Goal: Task Accomplishment & Management: Manage account settings

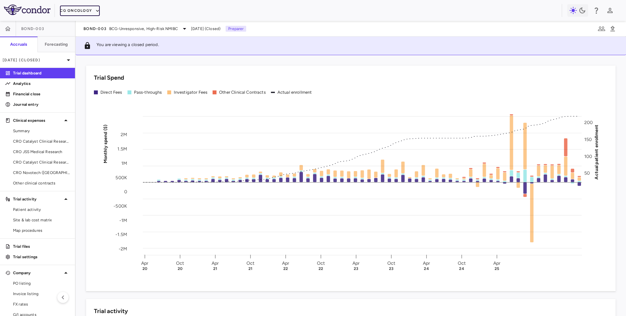
click at [82, 11] on button "CG Oncology" at bounding box center [80, 11] width 40 height 10
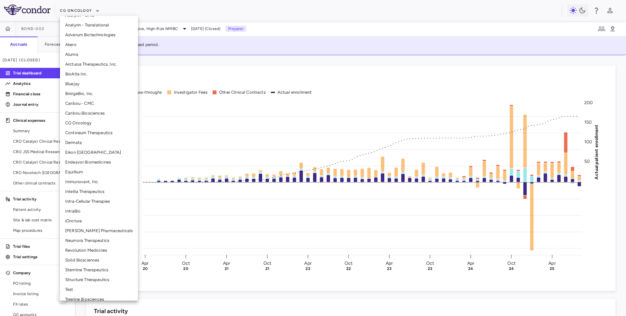
scroll to position [46, 0]
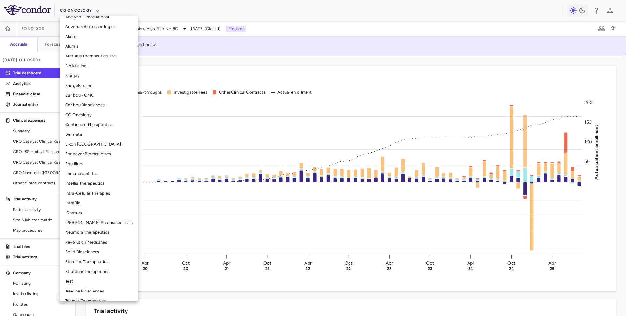
click at [84, 231] on li "Neumora Therapeutics" at bounding box center [99, 232] width 78 height 10
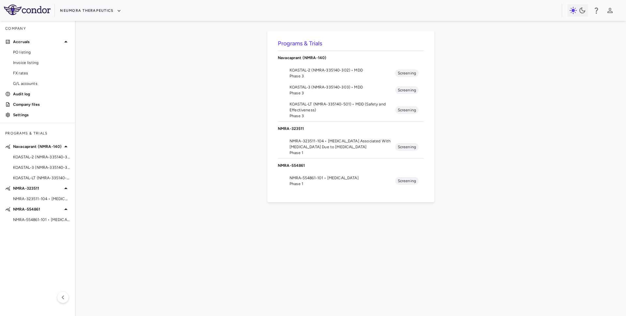
click at [323, 108] on span "KOASTAL-LT (NMRA-335140-501) • MDD (Safety and Effectiveness)" at bounding box center [343, 107] width 106 height 12
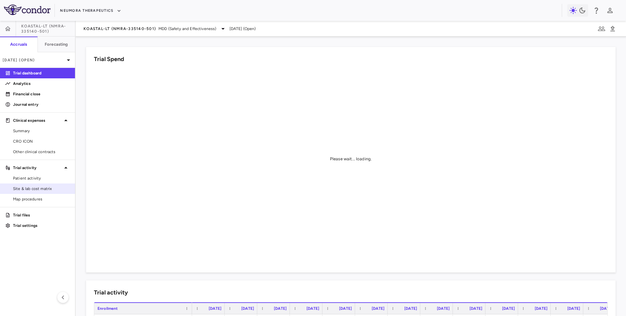
click at [36, 191] on span "Site & lab cost matrix" at bounding box center [41, 189] width 57 height 6
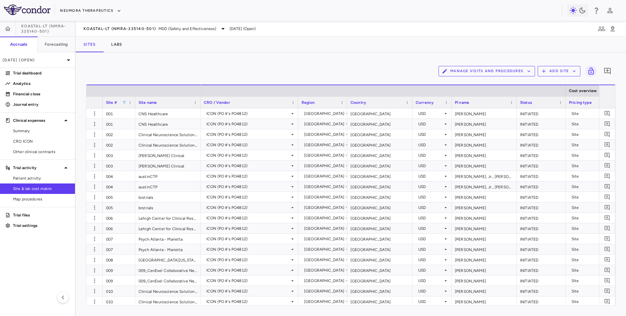
click at [124, 103] on span at bounding box center [124, 102] width 4 height 4
type input "*"
type input "***"
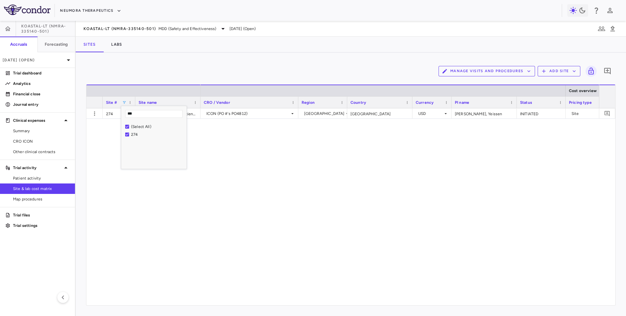
click at [376, 177] on div "ICON (PO #'s PO4812) United States United States USD Godinez, Yeissen INITIATED…" at bounding box center [400, 206] width 399 height 197
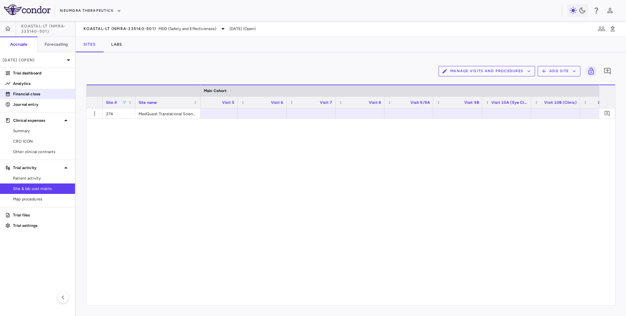
click at [39, 95] on p "Financial close" at bounding box center [41, 94] width 57 height 6
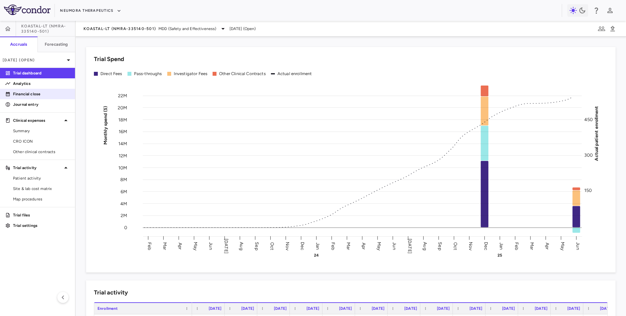
click at [45, 93] on p "Financial close" at bounding box center [41, 94] width 57 height 6
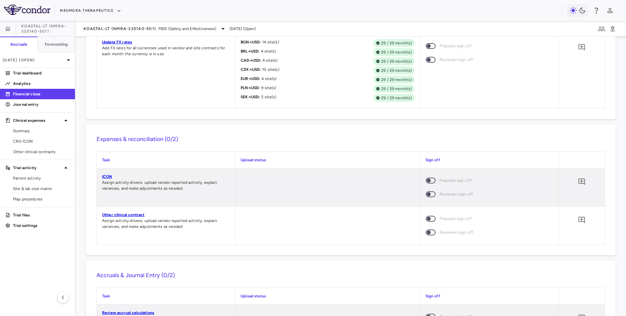
scroll to position [443, 0]
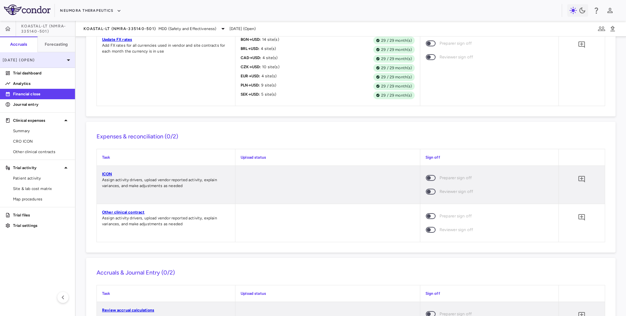
click at [57, 58] on p "Jun 2025 (Open)" at bounding box center [34, 60] width 62 height 6
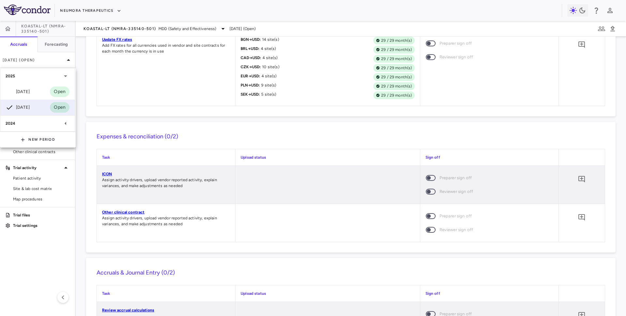
click at [92, 22] on div at bounding box center [313, 158] width 626 height 316
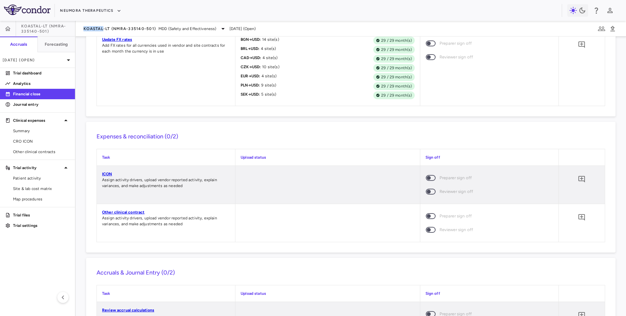
click at [98, 29] on span "KOASTAL-LT (NMRA-335140-501)" at bounding box center [120, 28] width 72 height 5
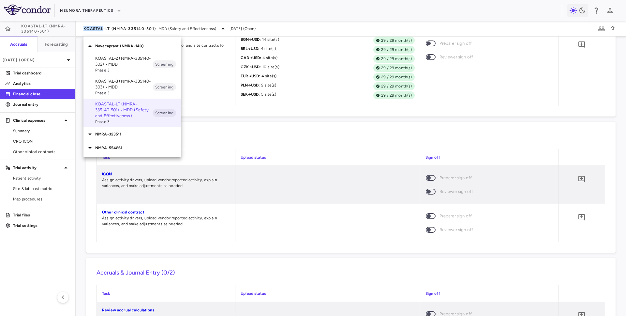
click at [106, 65] on p "KOASTAL-2 (NMRA-335140-302) • MDD" at bounding box center [123, 61] width 57 height 12
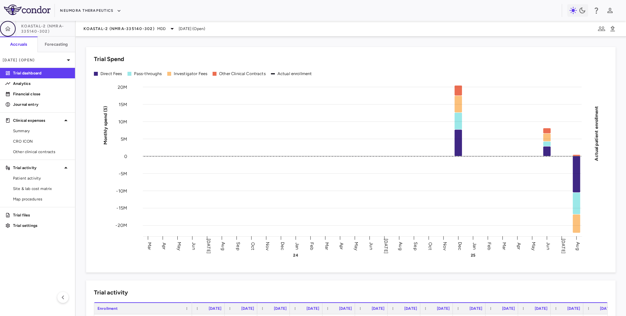
click at [6, 25] on icon "button" at bounding box center [8, 28] width 7 height 7
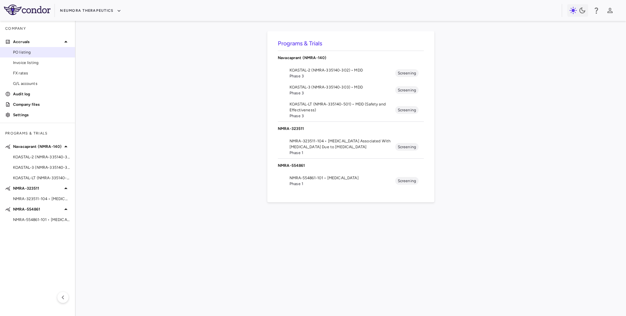
click at [28, 47] on link "PO listing" at bounding box center [37, 52] width 75 height 10
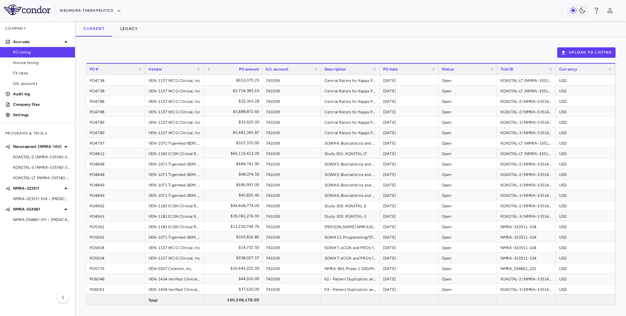
click at [174, 71] on div "Vendor" at bounding box center [171, 69] width 46 height 8
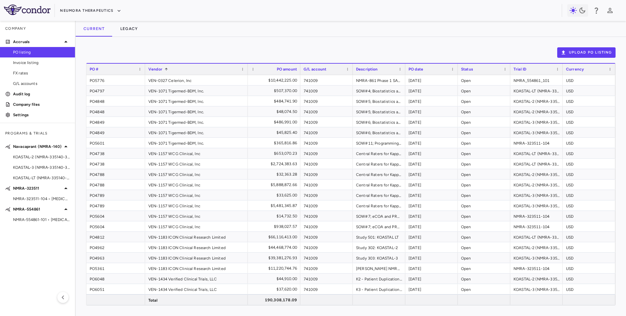
drag, startPoint x: 203, startPoint y: 71, endPoint x: 247, endPoint y: 74, distance: 44.1
click at [247, 74] on div at bounding box center [247, 69] width 3 height 11
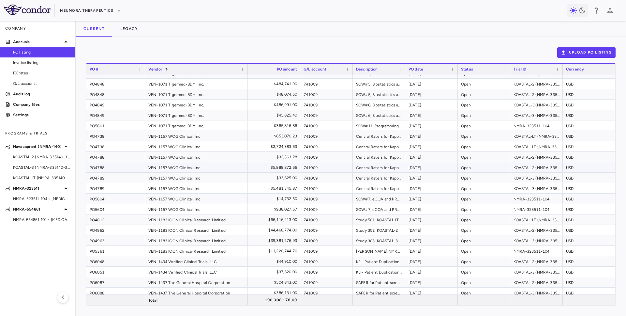
scroll to position [20, 0]
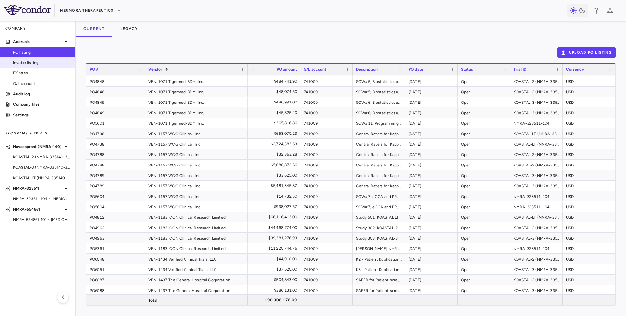
click at [21, 59] on link "Invoice listing" at bounding box center [37, 63] width 75 height 10
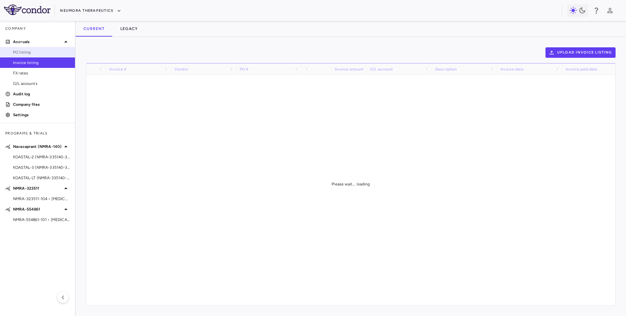
click at [28, 51] on span "PO listing" at bounding box center [41, 52] width 57 height 6
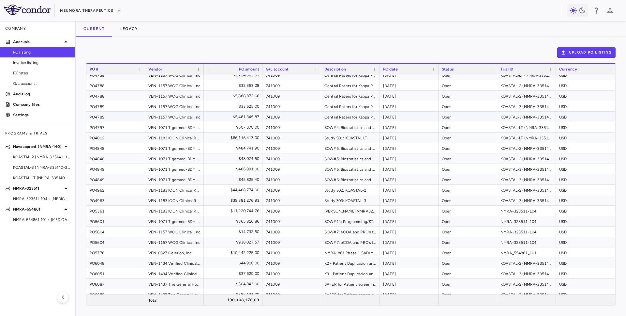
scroll to position [21, 0]
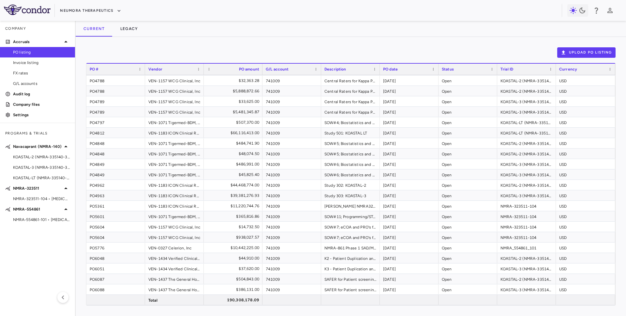
click at [119, 70] on div "PO #" at bounding box center [113, 69] width 46 height 8
click at [132, 187] on div "PO4962" at bounding box center [115, 185] width 59 height 10
click at [35, 199] on span "NMRA-323511-104 • [MEDICAL_DATA] Associated With [MEDICAL_DATA] Due to [MEDICAL…" at bounding box center [41, 199] width 57 height 6
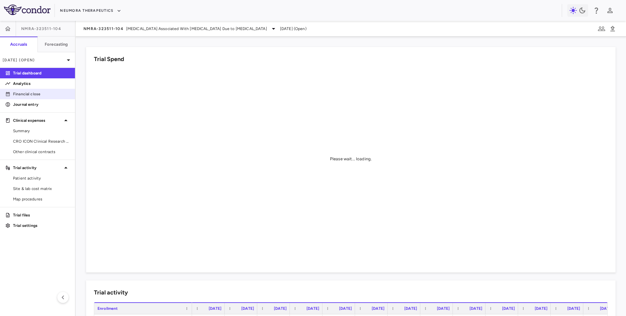
click at [54, 94] on p "Financial close" at bounding box center [41, 94] width 57 height 6
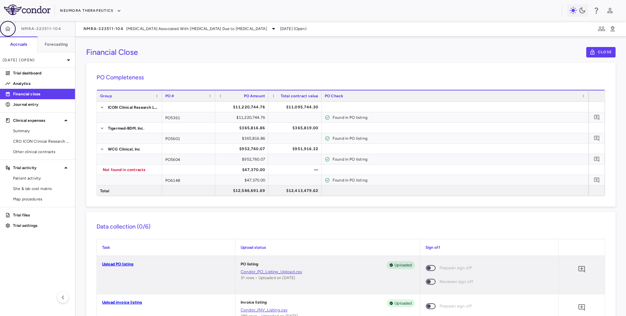
click at [8, 29] on icon "button" at bounding box center [8, 28] width 6 height 5
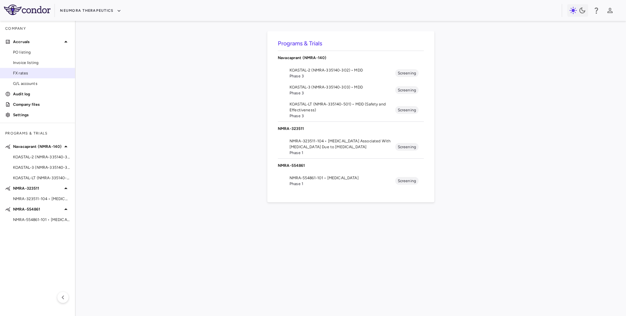
click at [30, 73] on span "FX rates" at bounding box center [41, 73] width 57 height 6
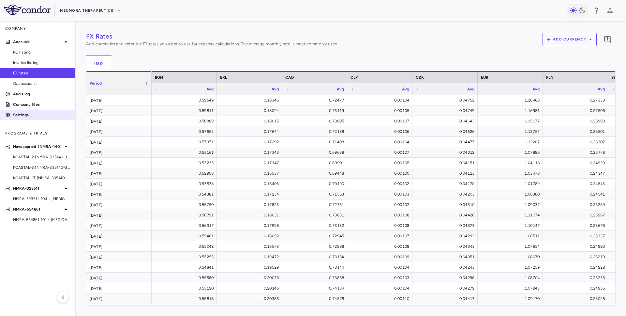
click at [24, 113] on p "Settings" at bounding box center [41, 115] width 57 height 6
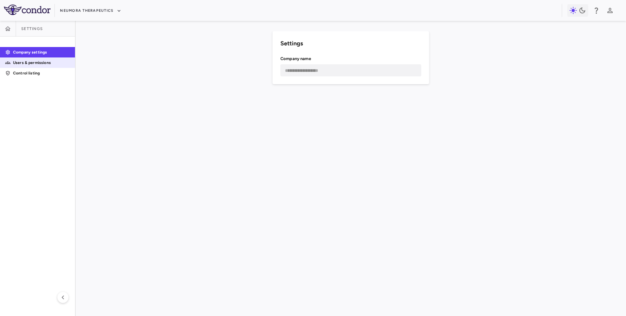
click at [30, 63] on p "Users & permissions" at bounding box center [41, 63] width 57 height 6
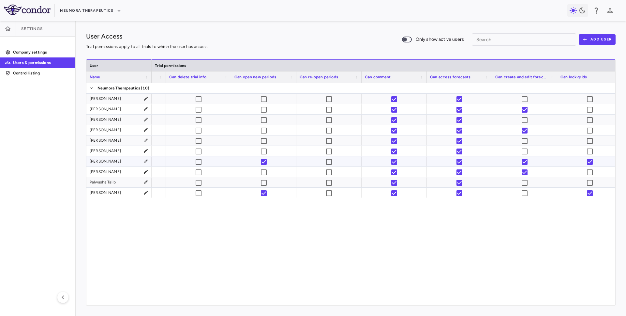
scroll to position [0, 764]
